Goal: Task Accomplishment & Management: Complete application form

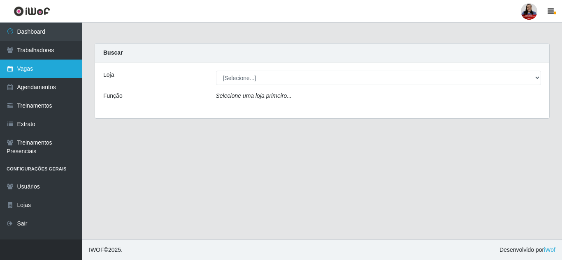
click at [44, 70] on link "Vagas" at bounding box center [41, 69] width 82 height 19
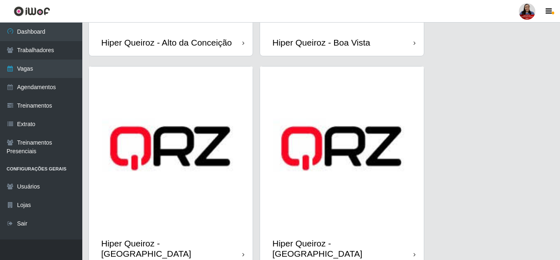
scroll to position [329, 0]
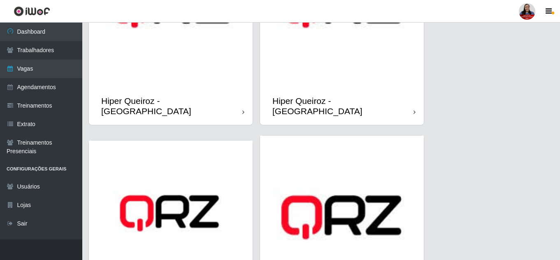
click at [313, 77] on img at bounding box center [342, 6] width 164 height 164
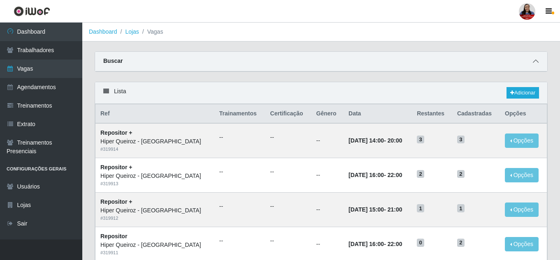
click at [536, 59] on icon at bounding box center [536, 61] width 6 height 6
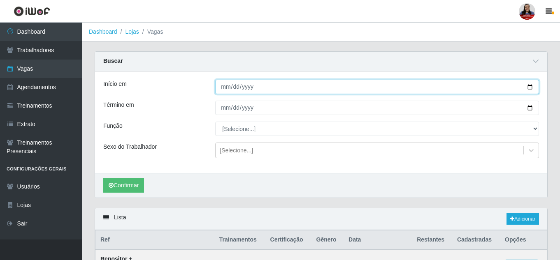
click at [530, 88] on input "Início em" at bounding box center [377, 87] width 324 height 14
type input "[DATE]"
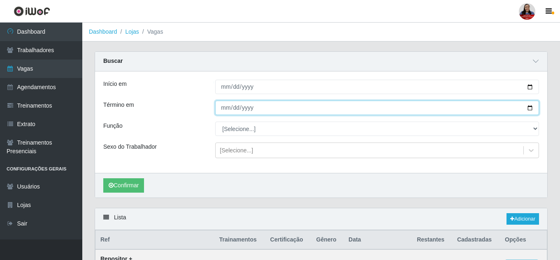
click at [532, 111] on input "Término em" at bounding box center [377, 108] width 324 height 14
click at [530, 109] on input "[DATE]" at bounding box center [377, 108] width 324 height 14
type input "[DATE]"
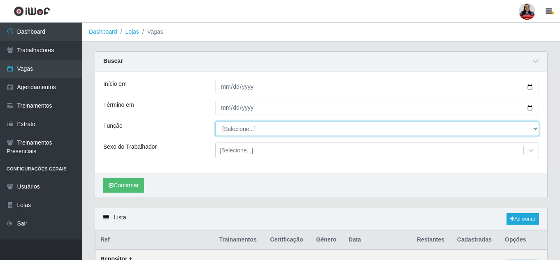
click at [251, 133] on select "[Selecione...] ASG ASG + ASG ++ Embalador Embalador + Embalador ++ Repositor Re…" at bounding box center [377, 129] width 324 height 14
select select "16"
click at [215, 122] on select "[Selecione...] ASG ASG + ASG ++ Embalador Embalador + Embalador ++ Repositor Re…" at bounding box center [377, 129] width 324 height 14
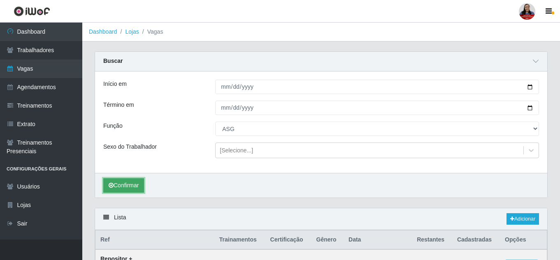
click at [139, 185] on button "Confirmar" at bounding box center [123, 185] width 41 height 14
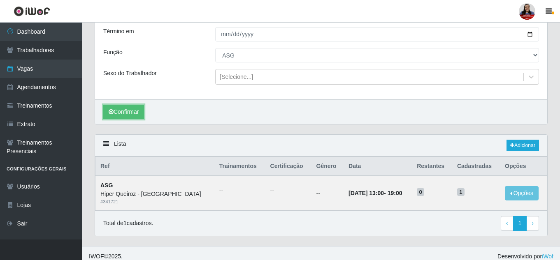
scroll to position [81, 0]
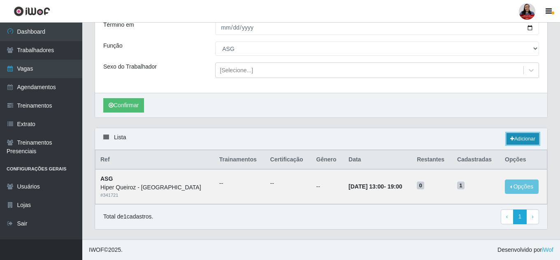
click at [519, 138] on link "Adicionar" at bounding box center [522, 139] width 32 height 12
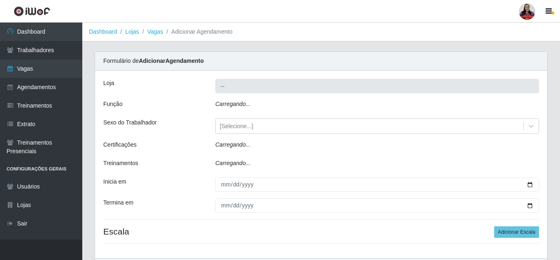
type input "Hiper Queiroz - [GEOGRAPHIC_DATA]"
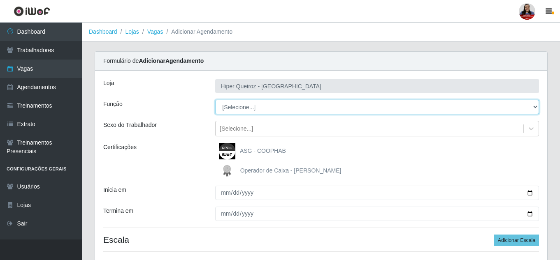
click at [275, 110] on select "[Selecione...] ASG ASG + ASG ++ Embalador Embalador + Embalador ++ Repositor Re…" at bounding box center [377, 107] width 324 height 14
select select "16"
click at [215, 100] on select "[Selecione...] ASG ASG + ASG ++ Embalador Embalador + Embalador ++ Repositor Re…" at bounding box center [377, 107] width 324 height 14
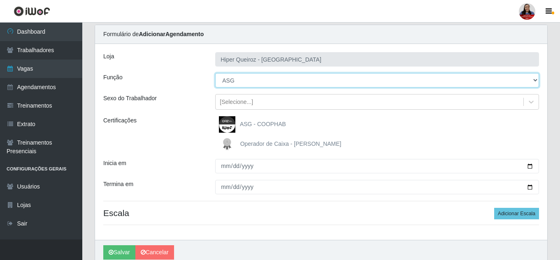
scroll to position [41, 0]
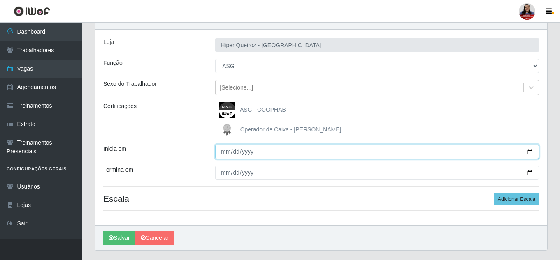
click at [530, 151] on input "Inicia em" at bounding box center [377, 152] width 324 height 14
type input "[DATE]"
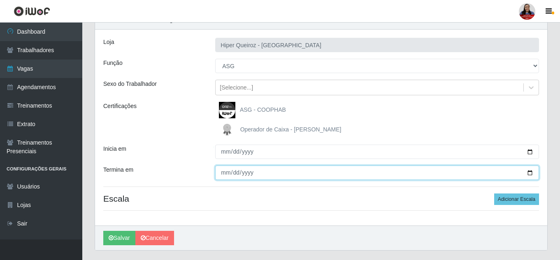
click at [529, 174] on input "Termina em" at bounding box center [377, 173] width 324 height 14
type input "[DATE]"
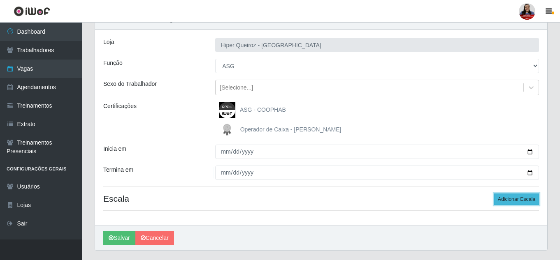
click at [536, 204] on button "Adicionar Escala" at bounding box center [516, 200] width 45 height 12
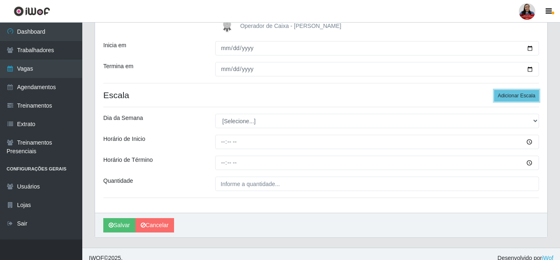
scroll to position [153, 0]
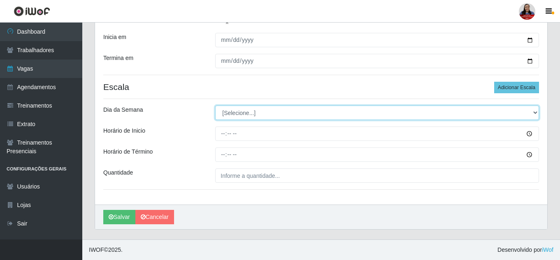
click at [323, 112] on select "[Selecione...] Segunda Terça Quarta Quinta Sexta Sábado Domingo" at bounding box center [377, 113] width 324 height 14
select select "1"
click at [215, 106] on select "[Selecione...] Segunda Terça Quarta Quinta Sexta Sábado Domingo" at bounding box center [377, 113] width 324 height 14
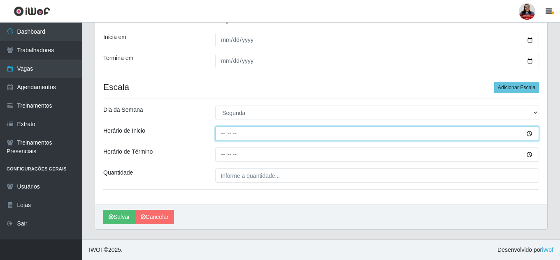
click at [223, 134] on input "Horário de Inicio" at bounding box center [377, 134] width 324 height 14
type input "16:00"
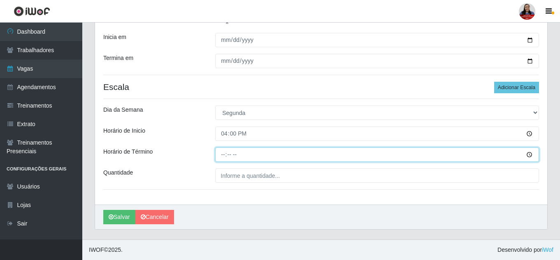
type input "22:00"
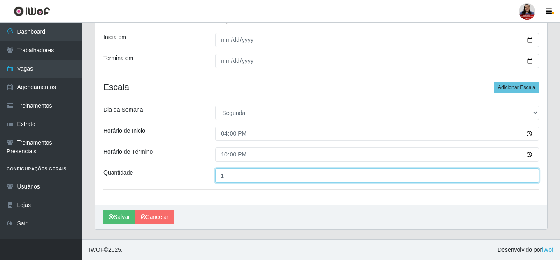
type input "1__"
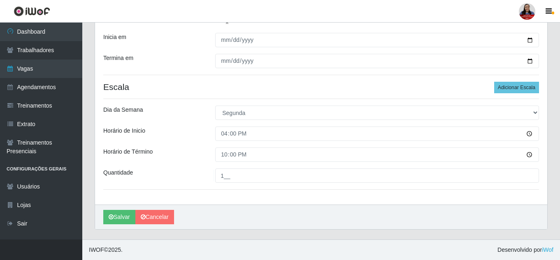
click at [188, 109] on div "Dia da Semana" at bounding box center [153, 113] width 112 height 14
click at [124, 216] on button "Salvar" at bounding box center [119, 217] width 32 height 14
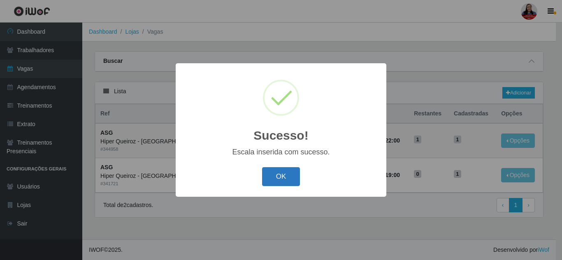
click at [282, 179] on button "OK" at bounding box center [281, 176] width 38 height 19
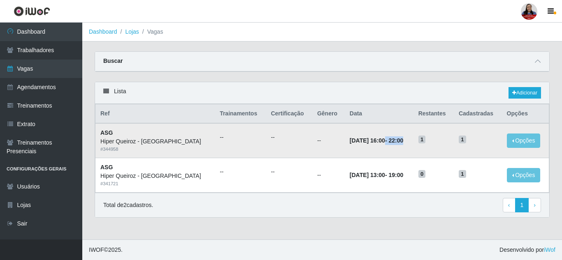
drag, startPoint x: 362, startPoint y: 143, endPoint x: 398, endPoint y: 144, distance: 35.8
click at [398, 144] on td "[DATE] 16:00 - 22:00" at bounding box center [379, 140] width 69 height 35
click at [525, 98] on link "Adicionar" at bounding box center [524, 93] width 32 height 12
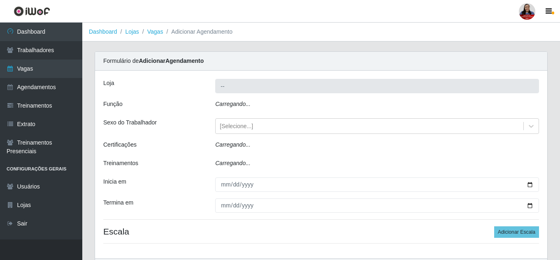
type input "Hiper Queiroz - [GEOGRAPHIC_DATA]"
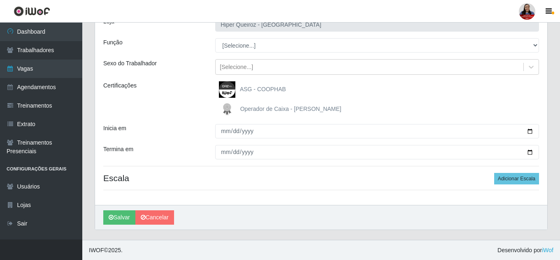
scroll to position [62, 0]
click at [151, 216] on link "Cancelar" at bounding box center [154, 217] width 39 height 14
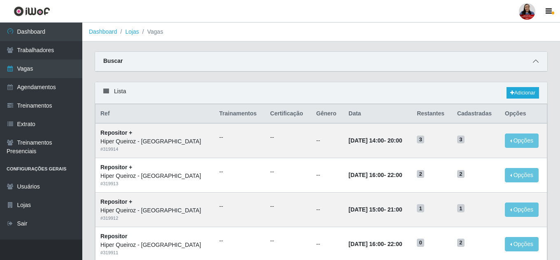
click at [534, 61] on icon at bounding box center [536, 61] width 6 height 6
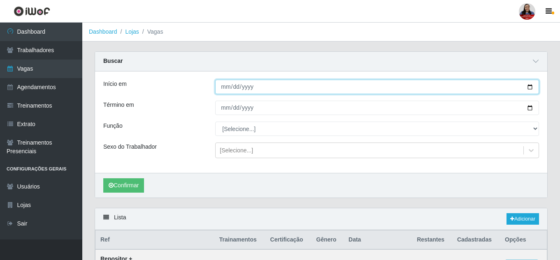
click at [529, 87] on input "Início em" at bounding box center [377, 87] width 324 height 14
type input "[DATE]"
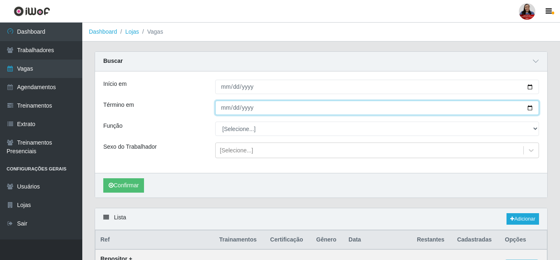
click at [530, 108] on input "Término em" at bounding box center [377, 108] width 324 height 14
type input "[DATE]"
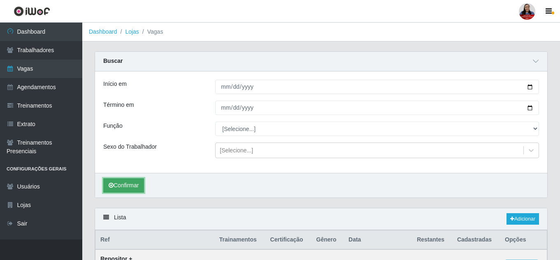
click at [138, 183] on button "Confirmar" at bounding box center [123, 185] width 41 height 14
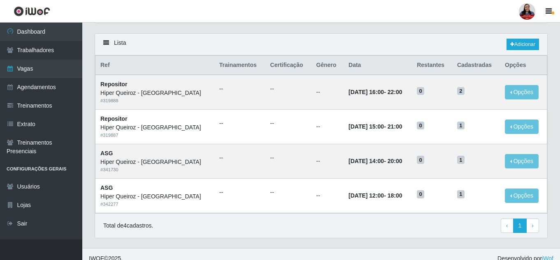
scroll to position [184, 0]
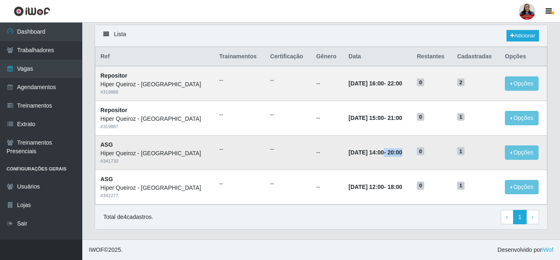
drag, startPoint x: 361, startPoint y: 153, endPoint x: 410, endPoint y: 153, distance: 49.4
click at [410, 153] on td "[DATE] 14:00 - 20:00" at bounding box center [377, 152] width 68 height 35
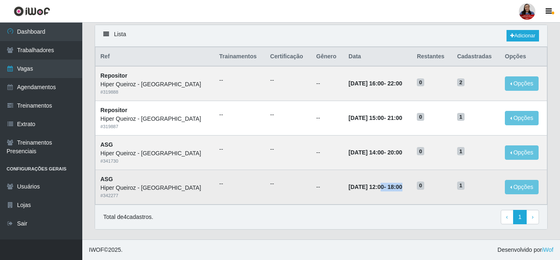
drag, startPoint x: 360, startPoint y: 189, endPoint x: 406, endPoint y: 186, distance: 45.7
click at [406, 186] on td "[DATE] 12:00 - 18:00" at bounding box center [377, 187] width 68 height 35
click at [405, 181] on td "[DATE] 12:00 - 18:00" at bounding box center [377, 187] width 68 height 35
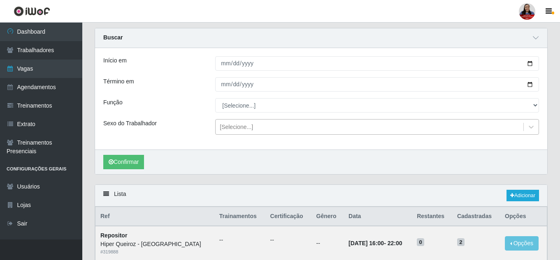
scroll to position [0, 0]
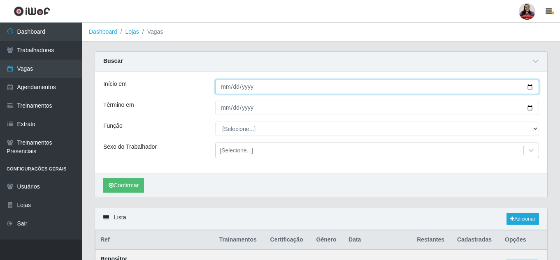
click at [529, 87] on input "[DATE]" at bounding box center [377, 87] width 324 height 14
type input "[DATE]"
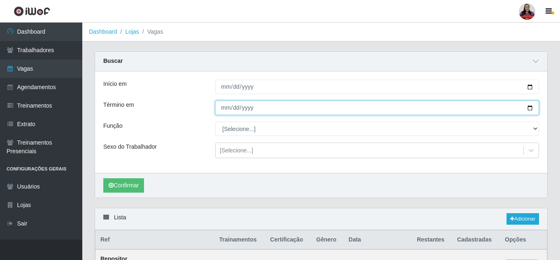
click at [529, 110] on input "[DATE]" at bounding box center [377, 108] width 324 height 14
type input "[DATE]"
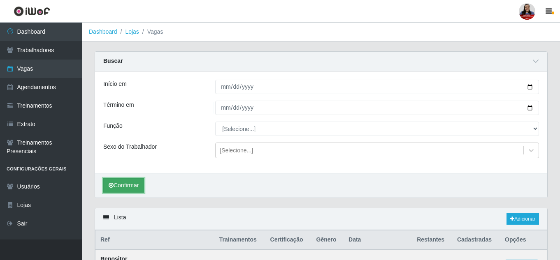
click at [134, 185] on button "Confirmar" at bounding box center [123, 185] width 41 height 14
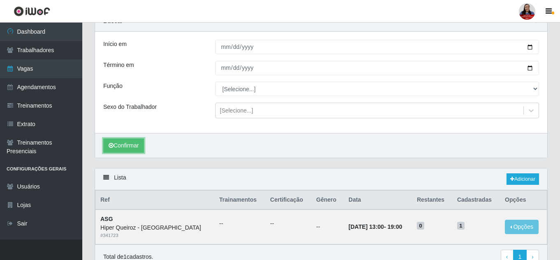
scroll to position [39, 0]
click at [519, 186] on div "Lista Adicionar" at bounding box center [321, 180] width 452 height 22
click at [523, 183] on link "Adicionar" at bounding box center [522, 180] width 32 height 12
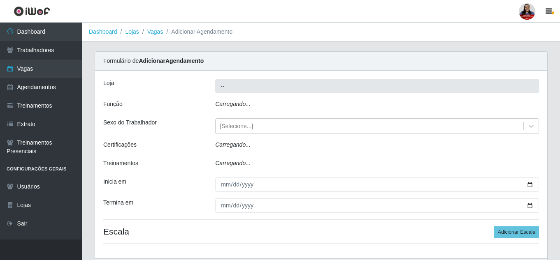
type input "Hiper Queiroz - [GEOGRAPHIC_DATA]"
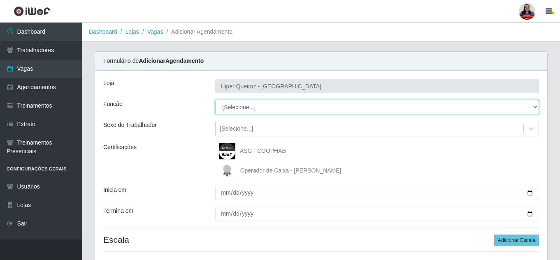
click at [291, 107] on select "[Selecione...] ASG ASG + ASG ++ Embalador Embalador + Embalador ++ Repositor Re…" at bounding box center [377, 107] width 324 height 14
select select "16"
click at [215, 100] on select "[Selecione...] ASG ASG + ASG ++ Embalador Embalador + Embalador ++ Repositor Re…" at bounding box center [377, 107] width 324 height 14
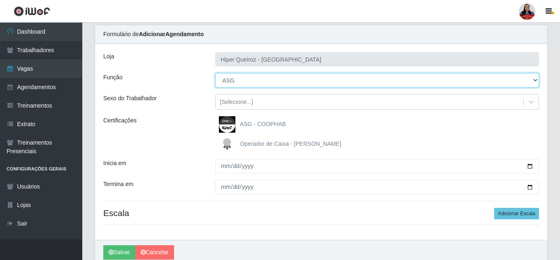
scroll to position [62, 0]
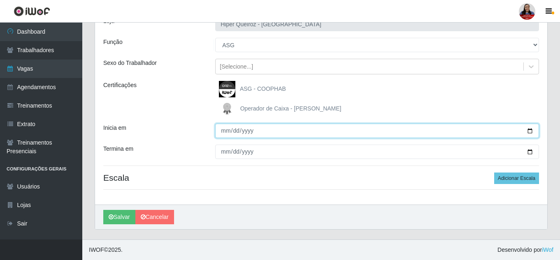
click at [530, 130] on input "Inicia em" at bounding box center [377, 131] width 324 height 14
click at [531, 131] on input "[DATE]" at bounding box center [377, 131] width 324 height 14
type input "[DATE]"
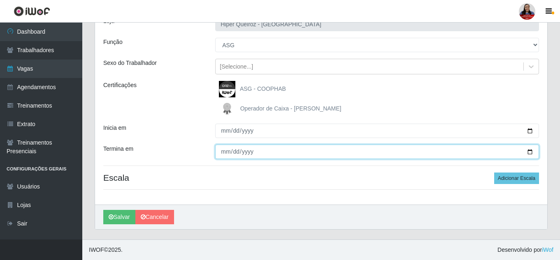
click at [529, 152] on input "Termina em" at bounding box center [377, 152] width 324 height 14
type input "[DATE]"
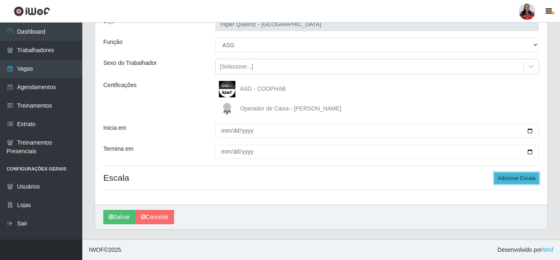
click at [514, 183] on button "Adicionar Escala" at bounding box center [516, 179] width 45 height 12
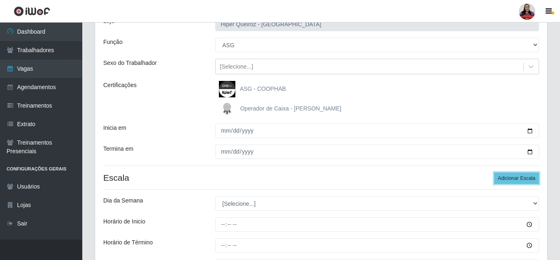
scroll to position [144, 0]
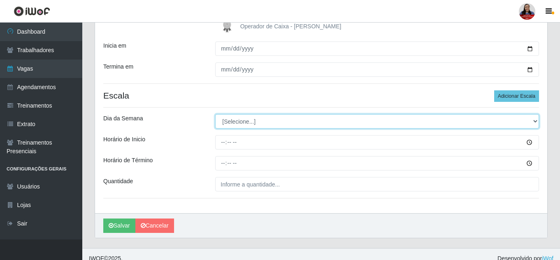
click at [319, 125] on select "[Selecione...] Segunda Terça Quarta Quinta Sexta Sábado Domingo" at bounding box center [377, 121] width 324 height 14
select select "2"
click at [215, 114] on select "[Selecione...] Segunda Terça Quarta Quinta Sexta Sábado Domingo" at bounding box center [377, 121] width 324 height 14
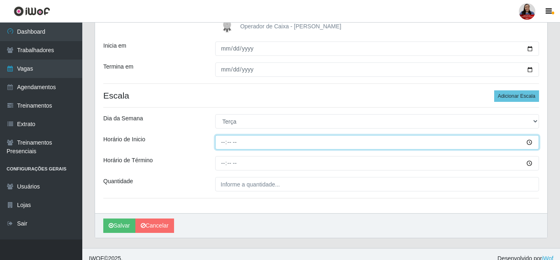
click at [222, 145] on input "Horário de Inicio" at bounding box center [377, 142] width 324 height 14
type input "16:00"
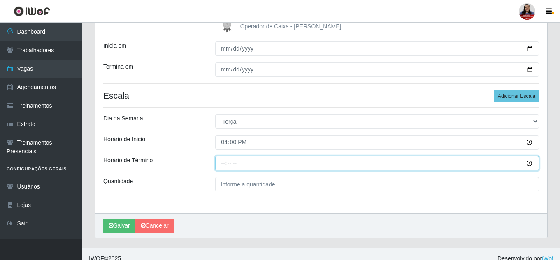
type input "22:00"
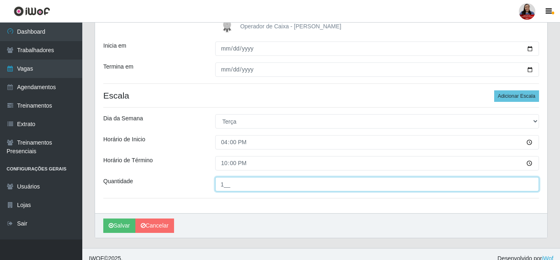
type input "1__"
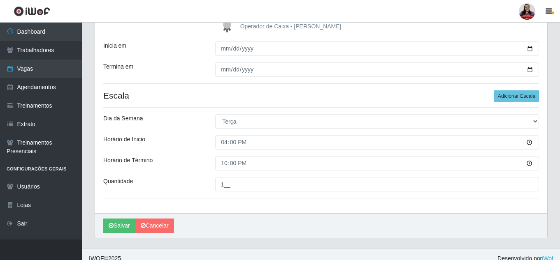
click at [178, 157] on div "Horário de Término" at bounding box center [153, 163] width 112 height 14
click at [126, 230] on button "Salvar" at bounding box center [119, 226] width 32 height 14
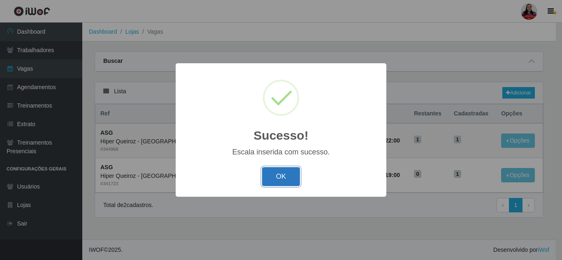
click at [281, 175] on button "OK" at bounding box center [281, 176] width 38 height 19
